Goal: Navigation & Orientation: Find specific page/section

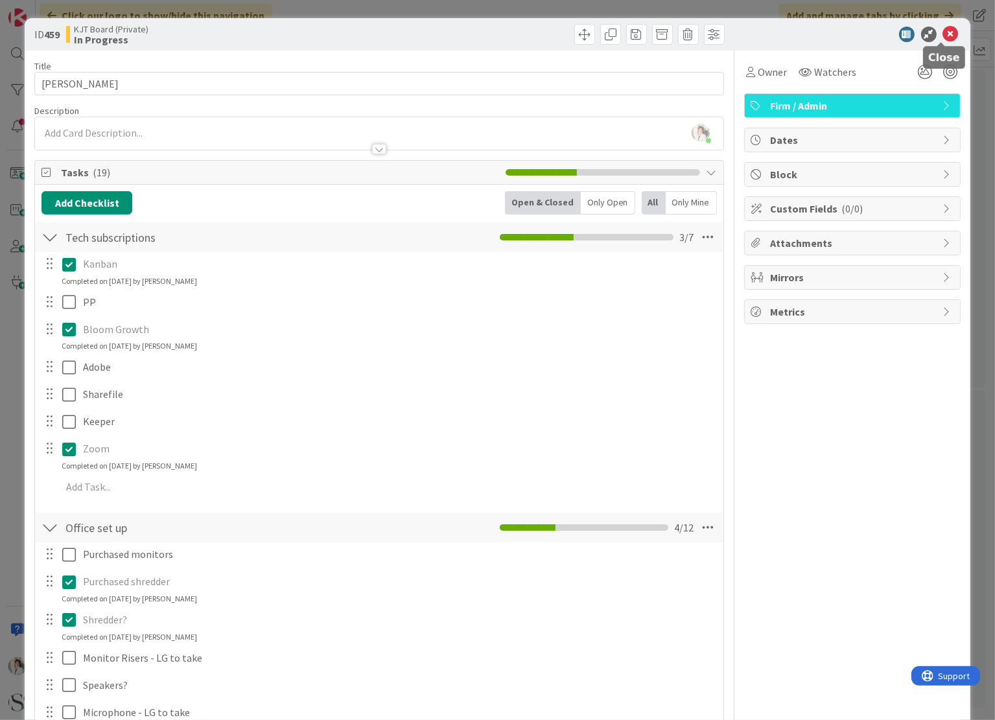
click at [943, 31] on icon at bounding box center [951, 35] width 16 height 16
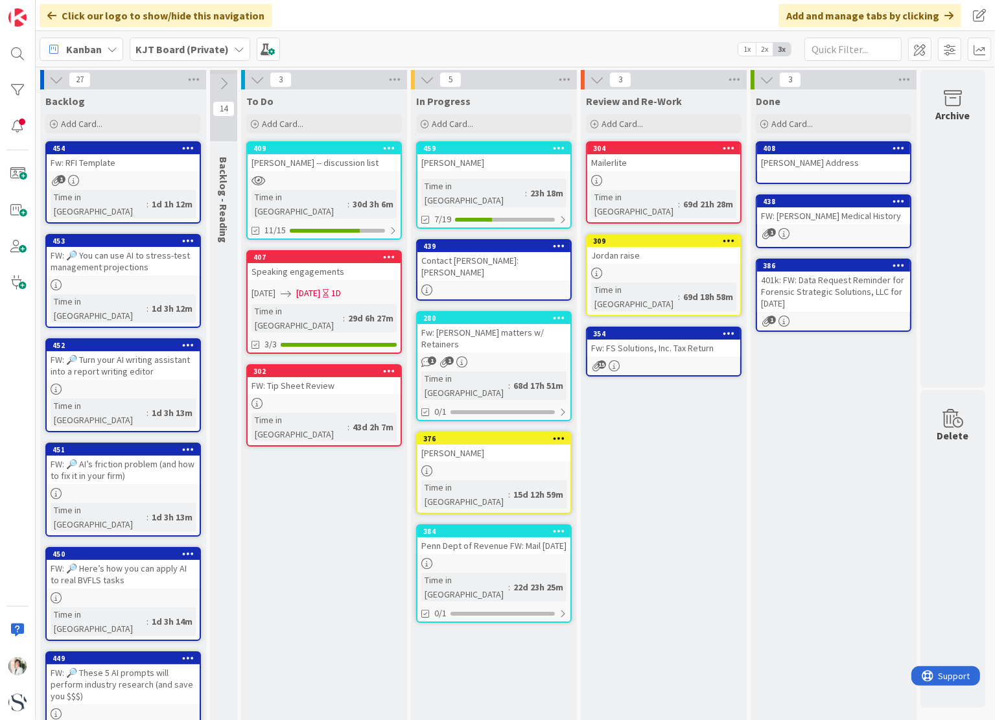
click at [234, 49] on icon at bounding box center [239, 49] width 10 height 10
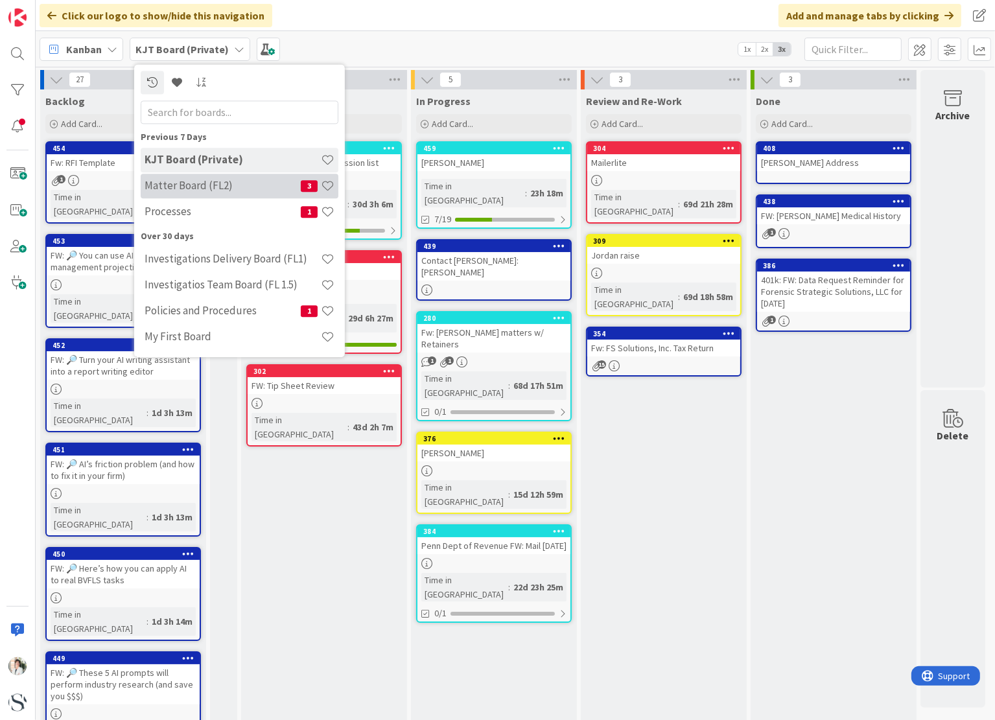
click at [207, 187] on h4 "Matter Board (FL2)" at bounding box center [222, 185] width 156 height 13
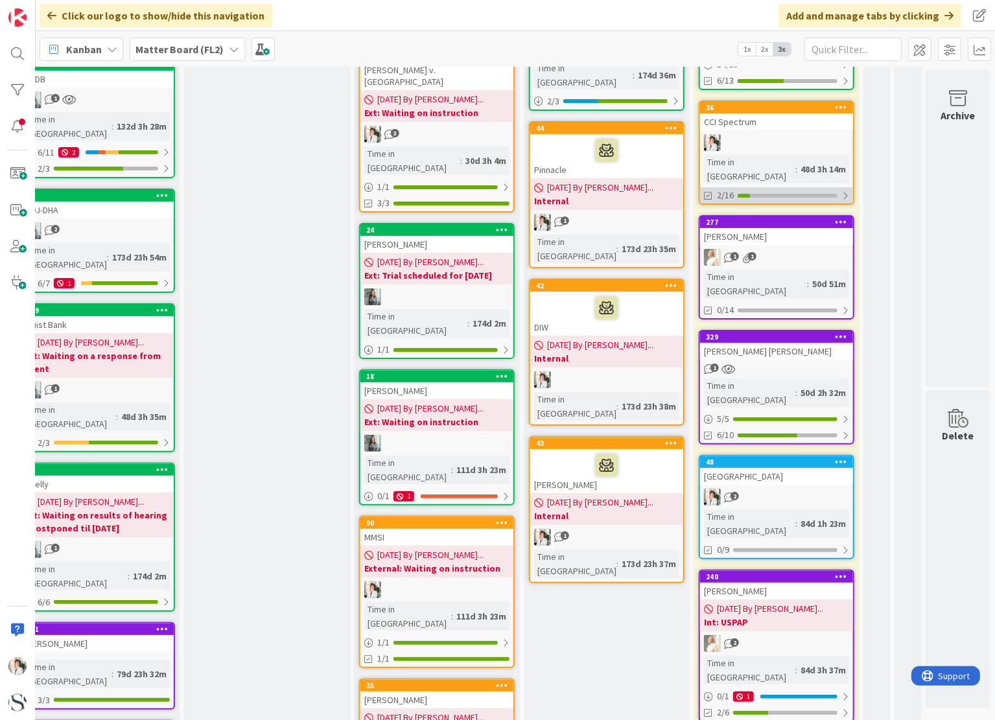
scroll to position [389, 746]
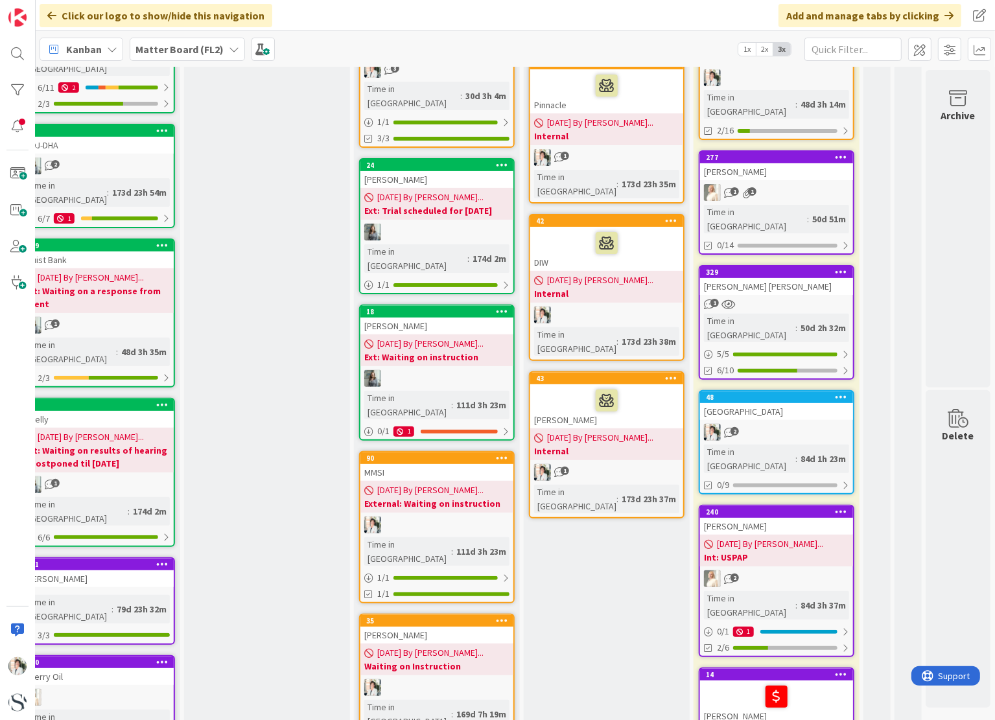
click at [768, 518] on div "[PERSON_NAME]" at bounding box center [776, 526] width 153 height 17
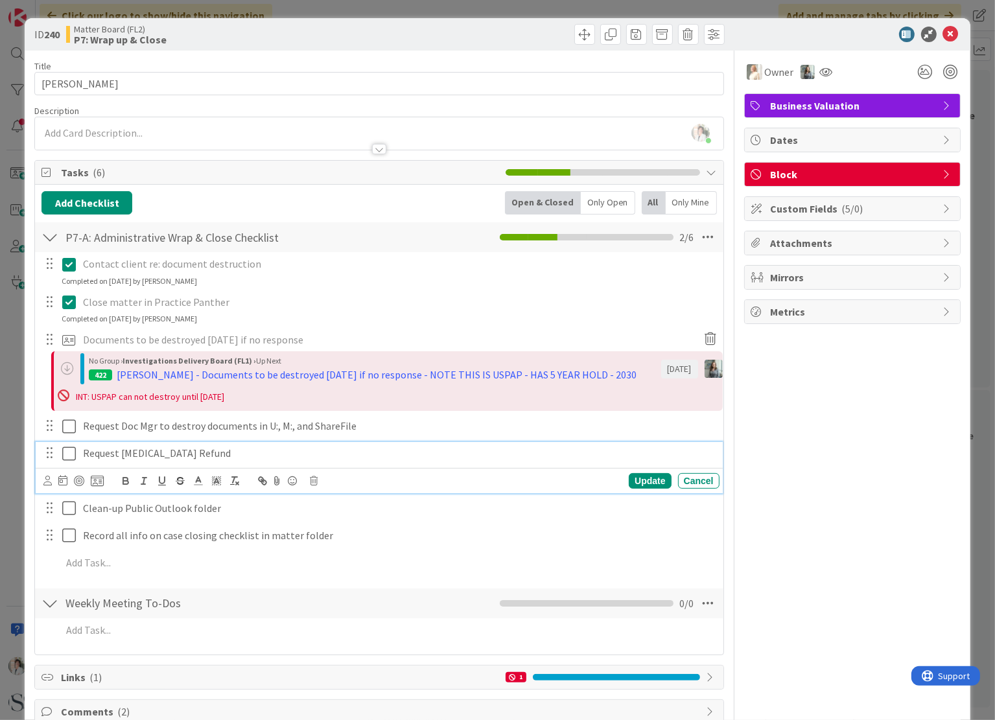
click at [71, 453] on icon at bounding box center [71, 454] width 19 height 16
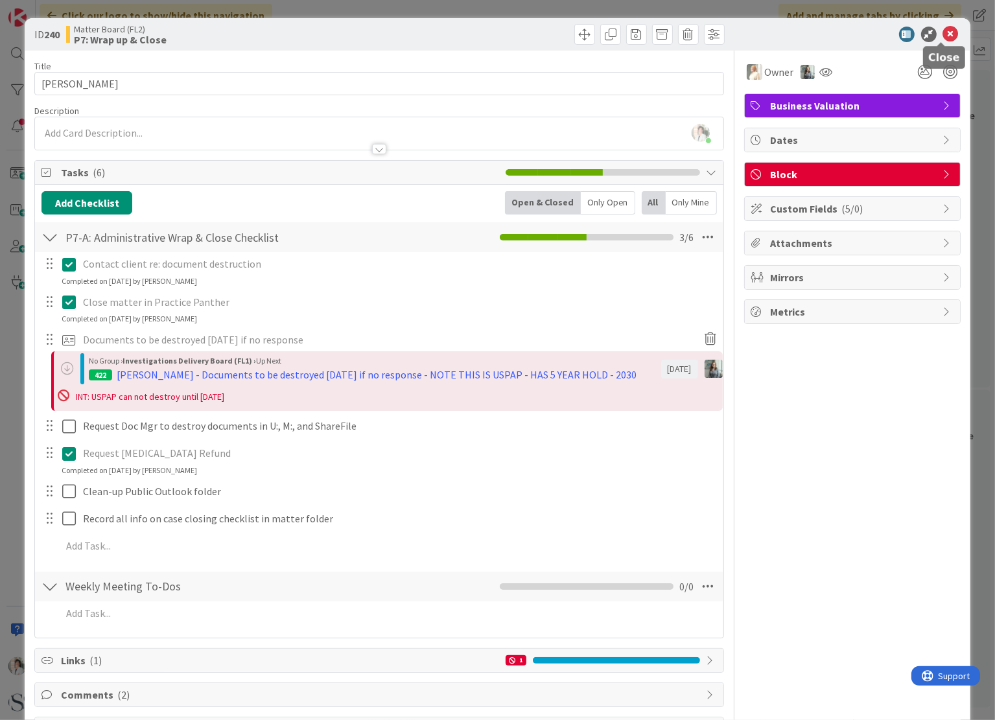
click at [943, 30] on icon at bounding box center [951, 35] width 16 height 16
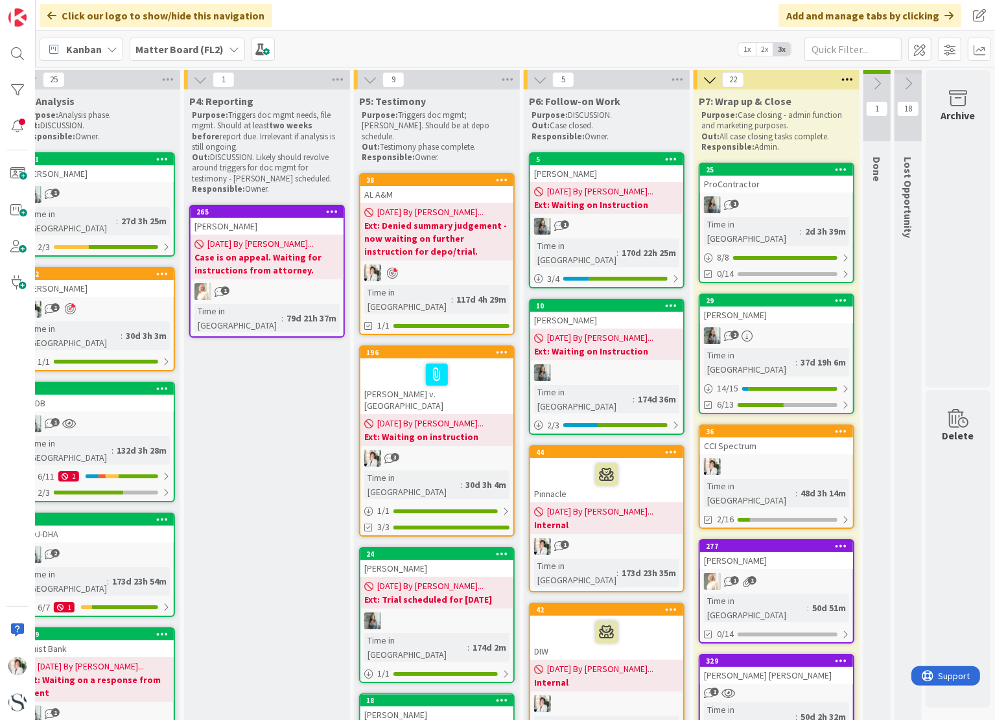
scroll to position [0, 746]
click at [11, 124] on div at bounding box center [18, 126] width 26 height 26
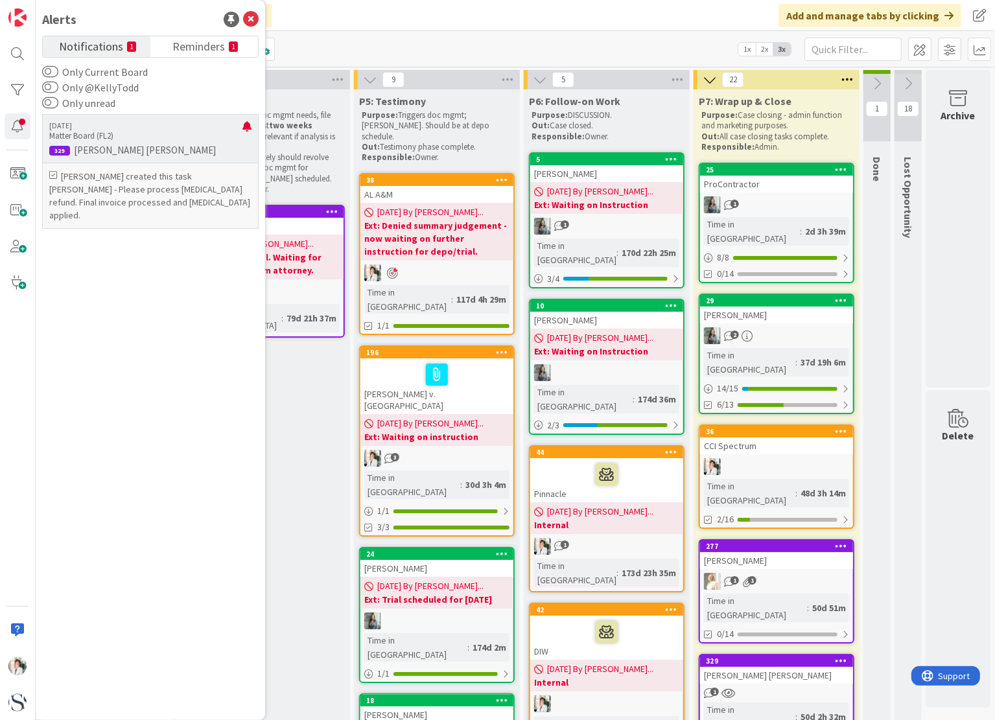
click at [124, 138] on p "Matter Board (FL2)" at bounding box center [145, 136] width 193 height 12
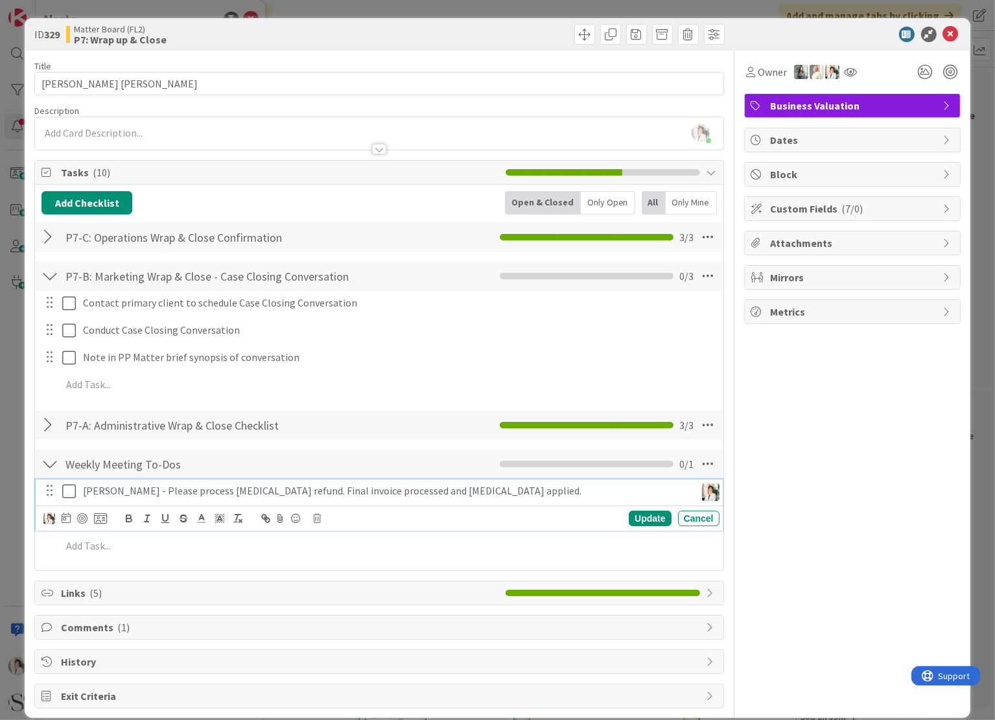
click at [64, 489] on icon at bounding box center [71, 491] width 19 height 16
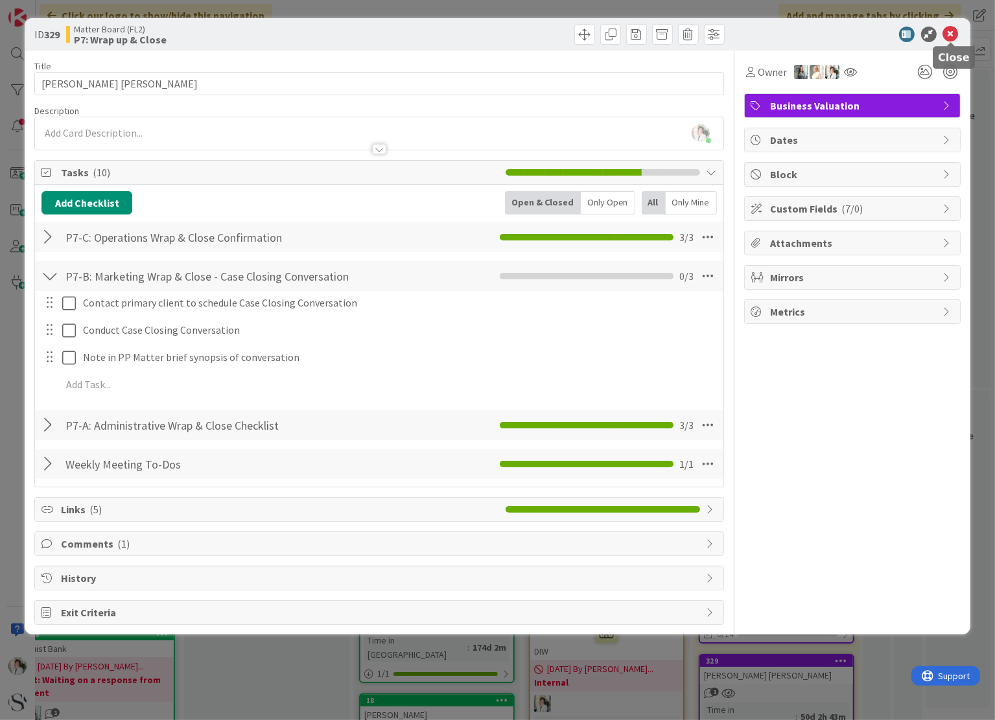
click at [952, 32] on icon at bounding box center [951, 35] width 16 height 16
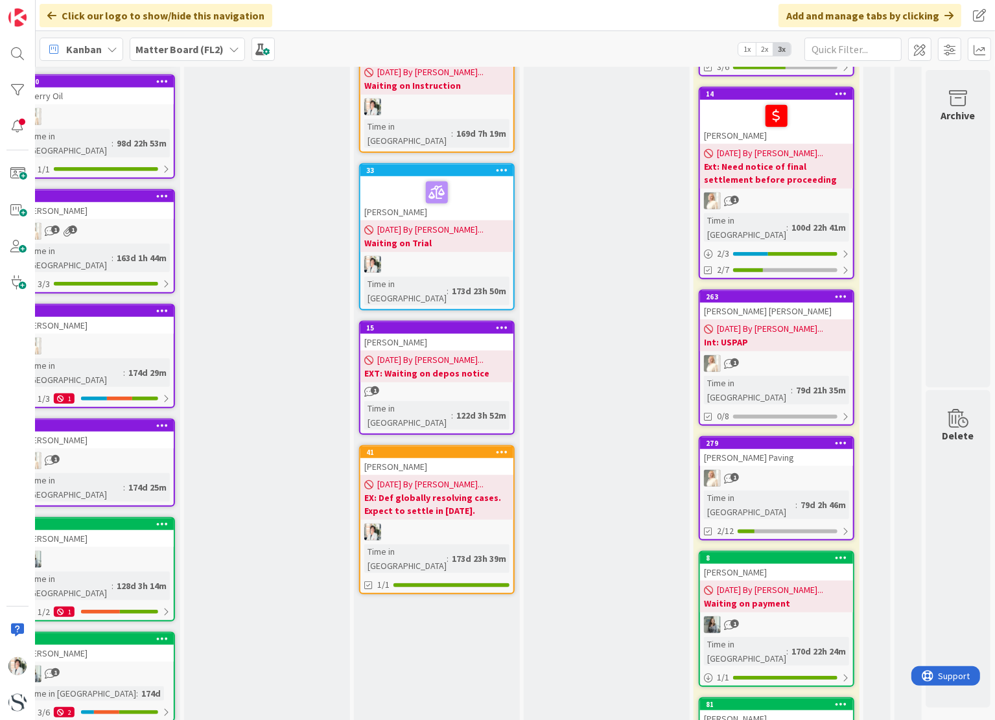
scroll to position [972, 746]
